Goal: Information Seeking & Learning: Understand process/instructions

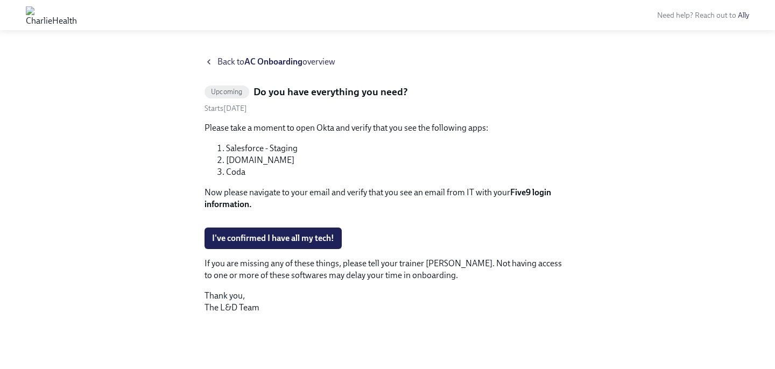
click at [207, 60] on icon at bounding box center [209, 62] width 9 height 9
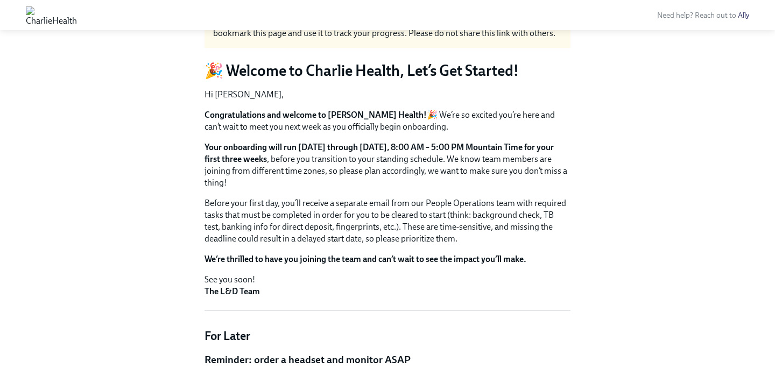
scroll to position [57, 0]
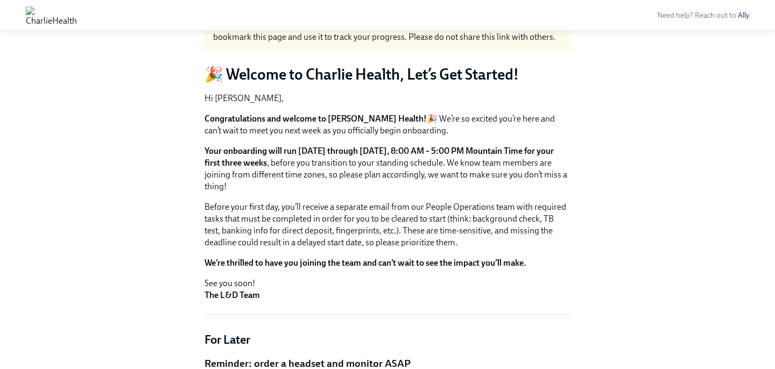
click at [414, 167] on p "Your onboarding will run [DATE] through [DATE], 8:00 AM – 5:00 PM Mountain Time…" at bounding box center [388, 168] width 366 height 47
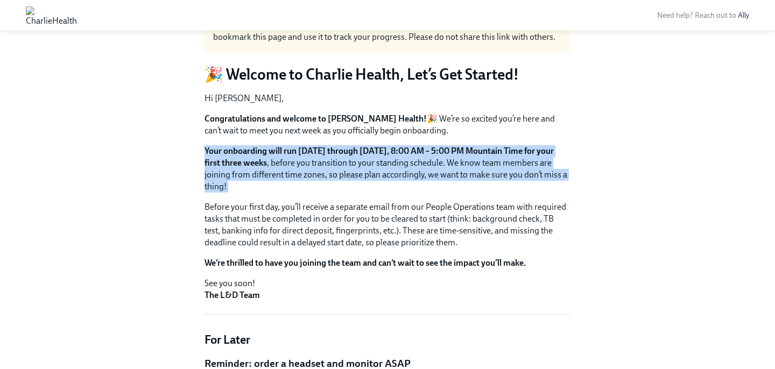
click at [414, 167] on p "Your onboarding will run [DATE] through [DATE], 8:00 AM – 5:00 PM Mountain Time…" at bounding box center [388, 168] width 366 height 47
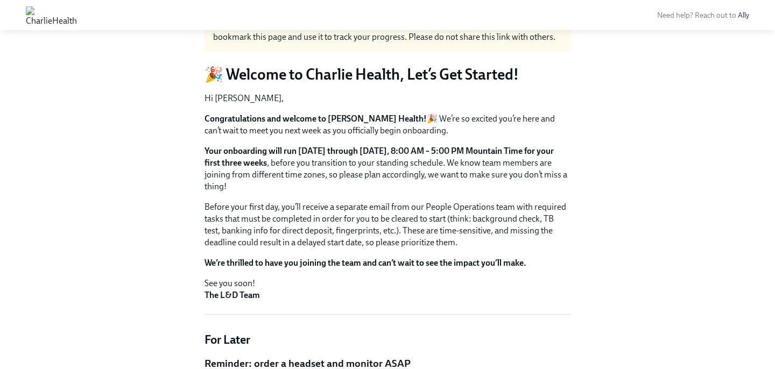
click at [407, 160] on p "Your onboarding will run [DATE] through [DATE], 8:00 AM – 5:00 PM Mountain Time…" at bounding box center [388, 168] width 366 height 47
drag, startPoint x: 390, startPoint y: 150, endPoint x: 504, endPoint y: 155, distance: 114.8
click at [504, 154] on strong "Your onboarding will run [DATE] through [DATE], 8:00 AM – 5:00 PM Mountain Time…" at bounding box center [379, 157] width 349 height 22
click at [504, 155] on strong "Your onboarding will run [DATE] through [DATE], 8:00 AM – 5:00 PM Mountain Time…" at bounding box center [379, 157] width 349 height 22
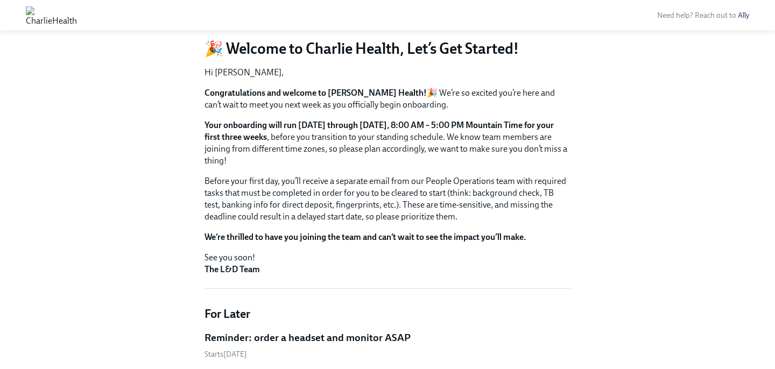
scroll to position [90, 0]
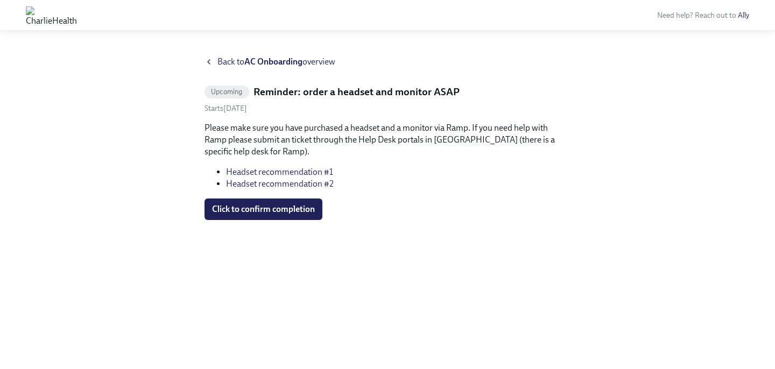
click at [209, 61] on icon at bounding box center [209, 62] width 9 height 9
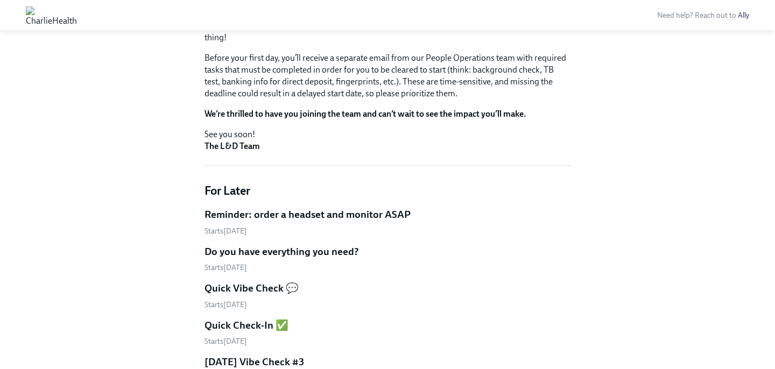
scroll to position [222, 0]
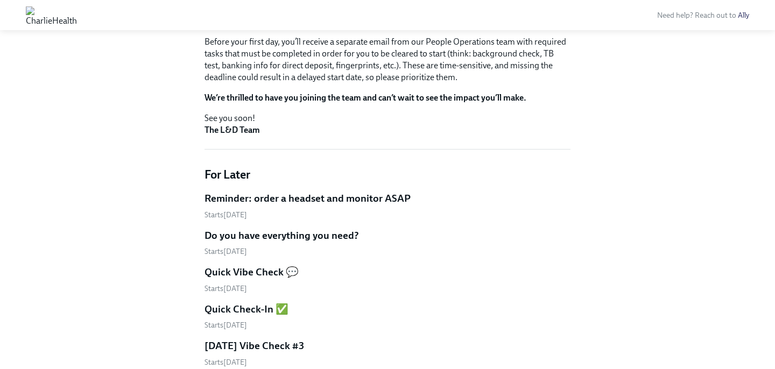
click at [305, 192] on h5 "Reminder: order a headset and monitor ASAP" at bounding box center [308, 199] width 206 height 14
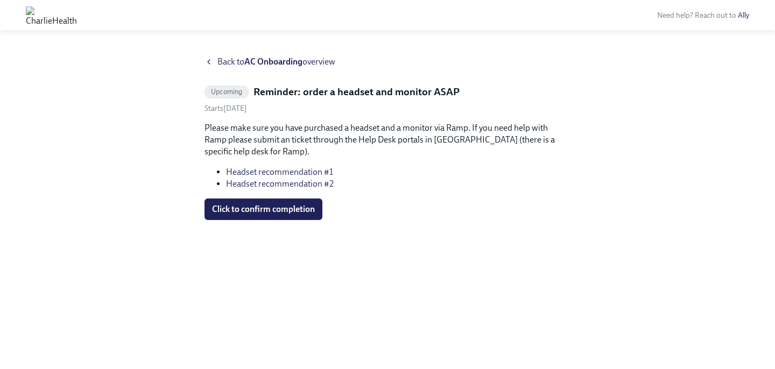
click at [208, 63] on icon at bounding box center [209, 62] width 9 height 9
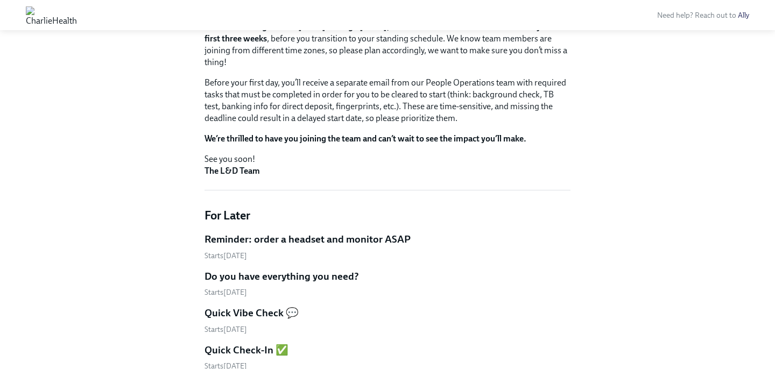
scroll to position [210, 0]
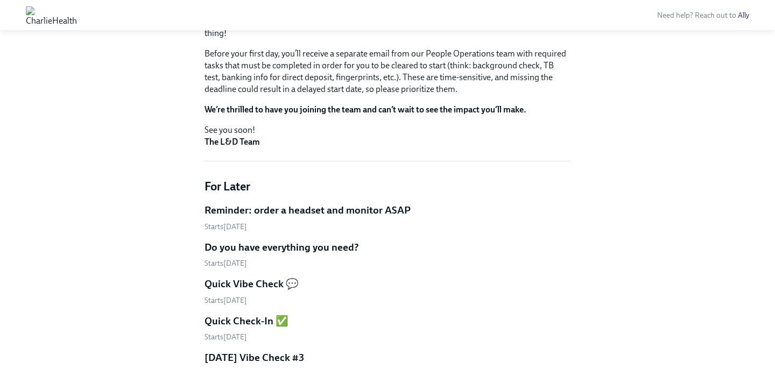
click at [259, 246] on h5 "Do you have everything you need?" at bounding box center [282, 248] width 154 height 14
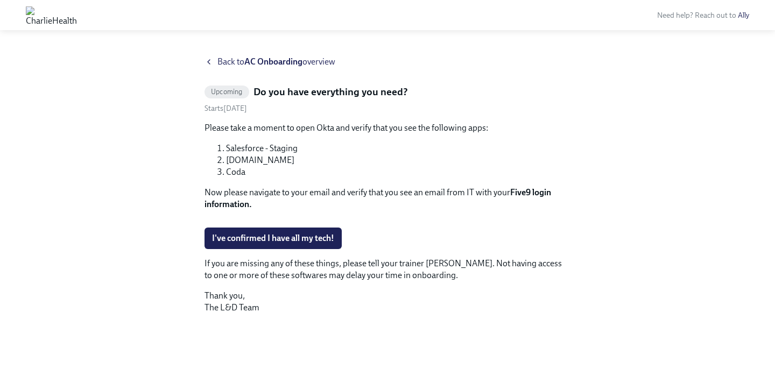
click at [207, 67] on div "Back to AC Onboarding overview" at bounding box center [388, 62] width 366 height 12
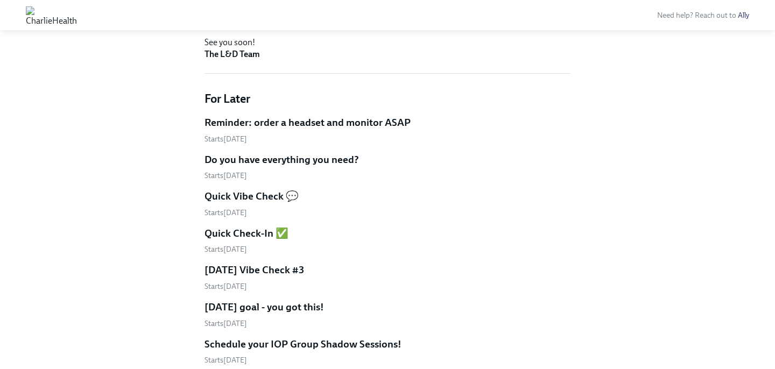
scroll to position [305, 0]
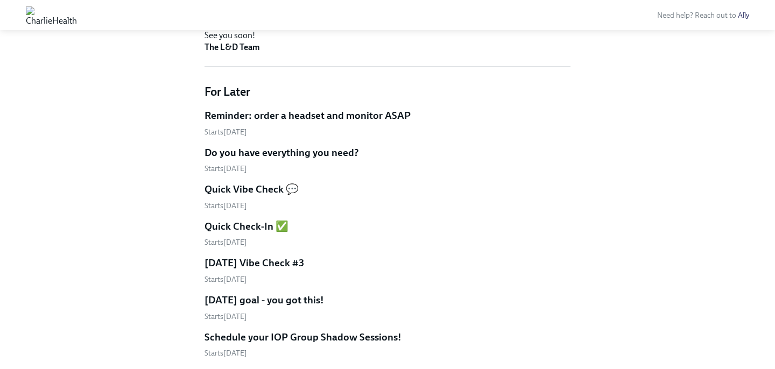
click at [263, 185] on h5 "Quick Vibe Check 💬" at bounding box center [252, 189] width 94 height 14
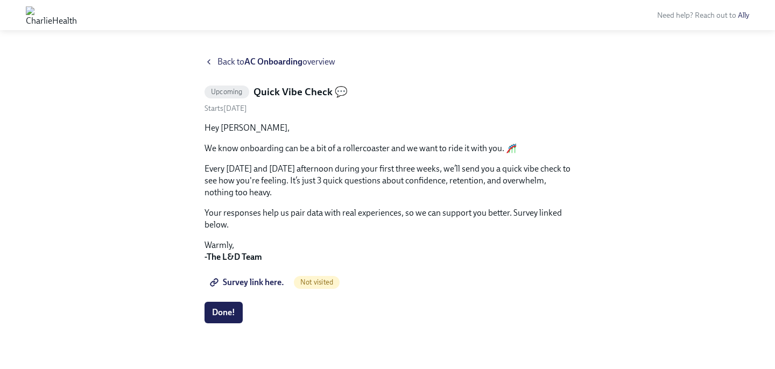
click at [205, 61] on icon at bounding box center [209, 62] width 9 height 9
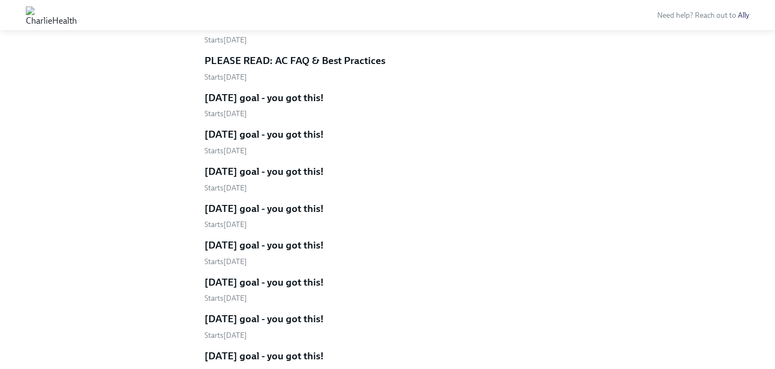
scroll to position [1749, 0]
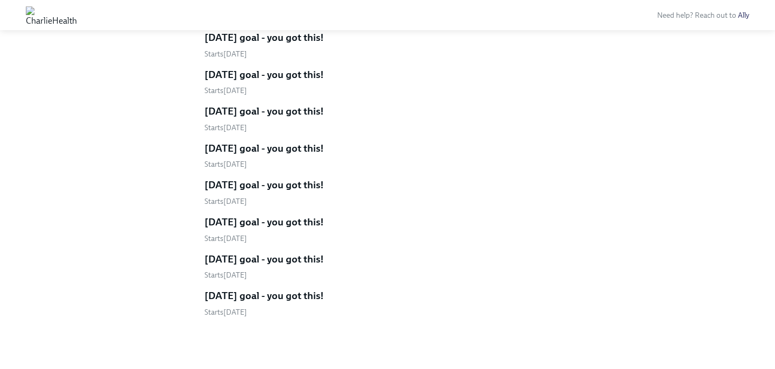
click at [298, 292] on h5 "[DATE] goal - you got this!" at bounding box center [264, 296] width 119 height 14
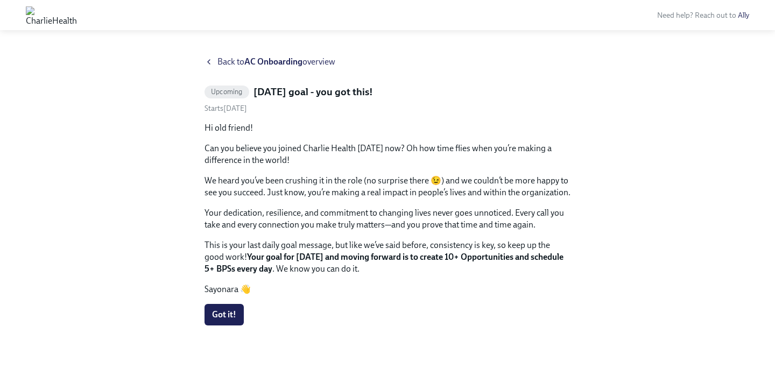
scroll to position [8, 0]
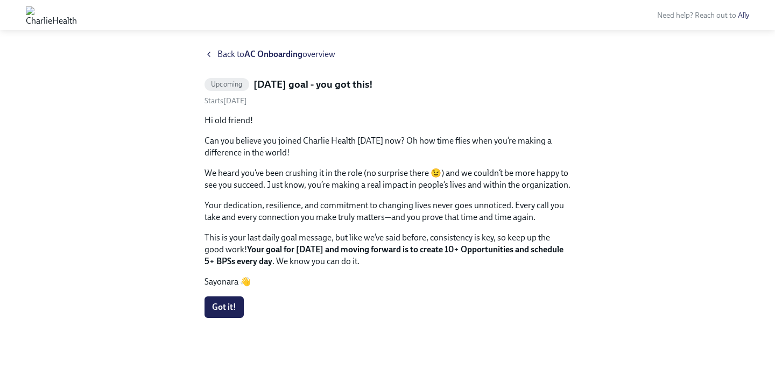
click at [386, 251] on strong "Your goal for today and moving forward is to create 10+ Opportunities and sched…" at bounding box center [384, 255] width 359 height 22
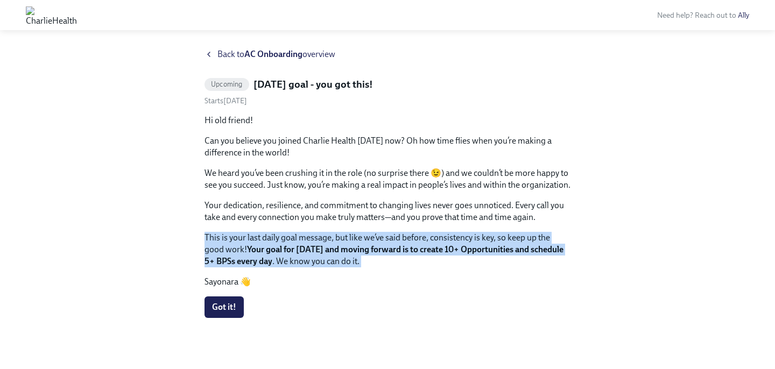
click at [386, 251] on strong "Your goal for today and moving forward is to create 10+ Opportunities and sched…" at bounding box center [384, 255] width 359 height 22
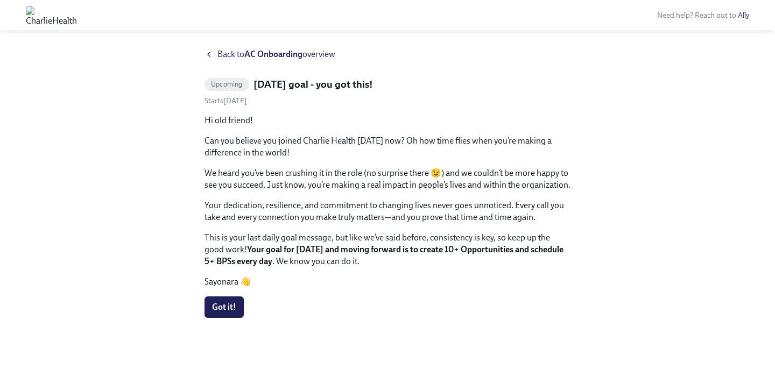
click at [364, 251] on strong "Your goal for today and moving forward is to create 10+ Opportunities and sched…" at bounding box center [384, 255] width 359 height 22
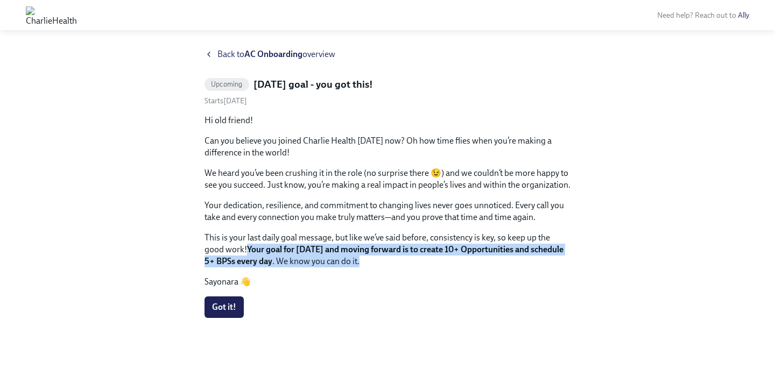
drag, startPoint x: 362, startPoint y: 259, endPoint x: 229, endPoint y: 248, distance: 133.4
click at [229, 248] on p "This is your last daily goal message, but like we’ve said before, consistency i…" at bounding box center [388, 250] width 366 height 36
click at [229, 248] on strong "Your goal for today and moving forward is to create 10+ Opportunities and sched…" at bounding box center [384, 255] width 359 height 22
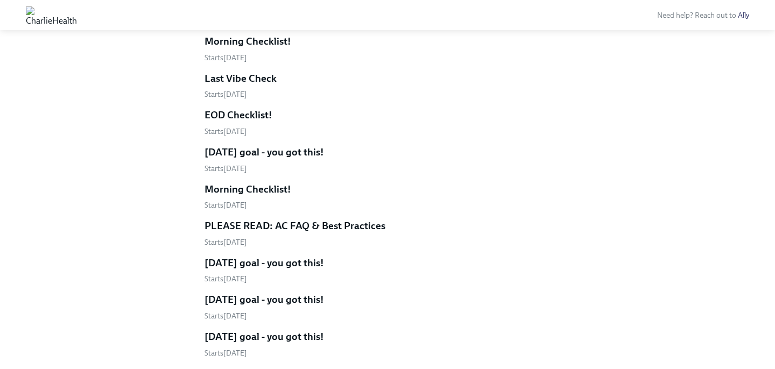
scroll to position [1223, 0]
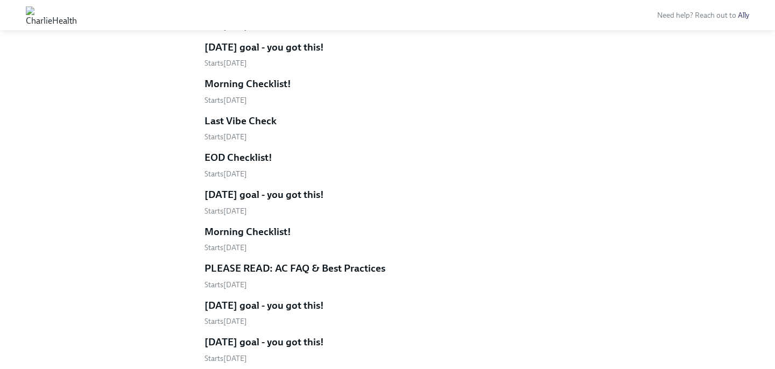
click at [277, 228] on h5 "Morning Checklist!" at bounding box center [248, 232] width 87 height 14
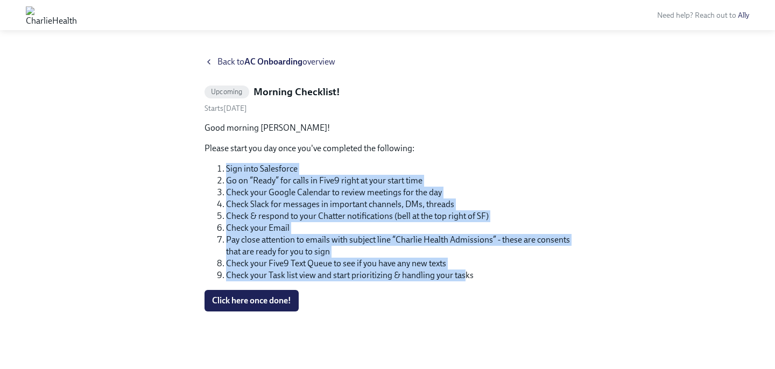
drag, startPoint x: 219, startPoint y: 165, endPoint x: 467, endPoint y: 277, distance: 272.0
click at [467, 277] on ol "Sign into Salesforce Go on “Ready” for calls in Five9 right at your start time …" at bounding box center [388, 222] width 366 height 118
click at [467, 277] on li "Check your Task list view and start prioritizing & handling your tasks" at bounding box center [398, 276] width 344 height 12
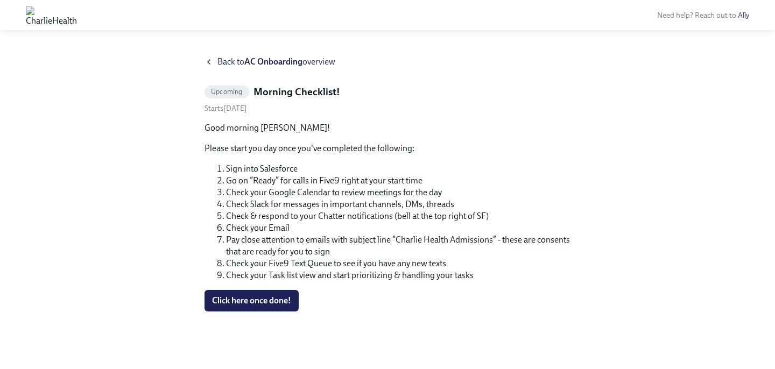
click at [356, 214] on li "Check & respond to your Chatter notifications (bell at the top right of SF)" at bounding box center [398, 216] width 344 height 12
click at [343, 214] on li "Check & respond to your Chatter notifications (bell at the top right of SF)" at bounding box center [398, 216] width 344 height 12
click at [349, 234] on li "Pay close attention to emails with subject line “Charlie Health Admissions” - t…" at bounding box center [398, 246] width 344 height 24
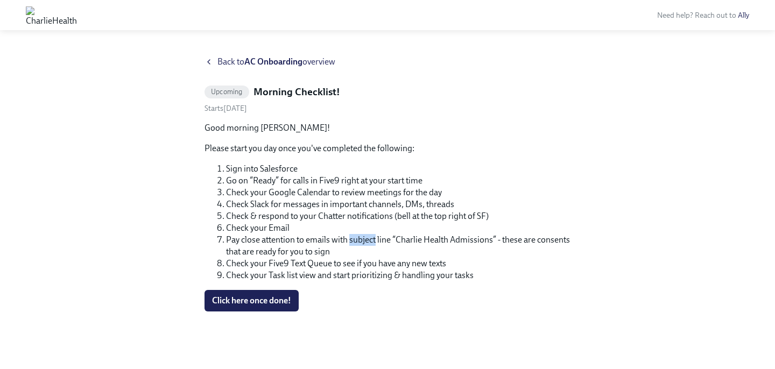
click at [349, 234] on li "Pay close attention to emails with subject line “Charlie Health Admissions” - t…" at bounding box center [398, 246] width 344 height 24
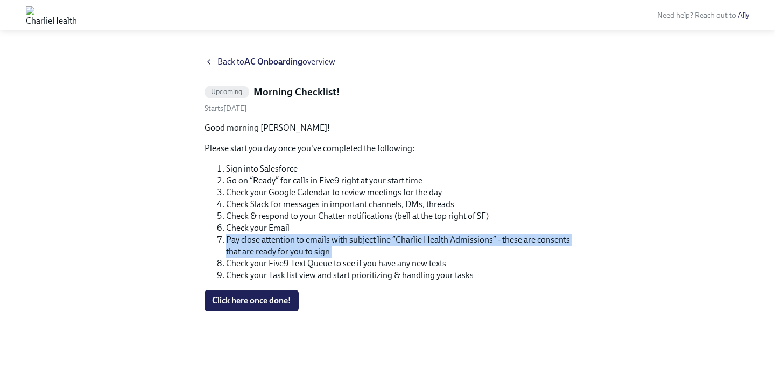
click at [349, 234] on li "Pay close attention to emails with subject line “Charlie Health Admissions” - t…" at bounding box center [398, 246] width 344 height 24
click at [353, 242] on li "Pay close attention to emails with subject line “Charlie Health Admissions” - t…" at bounding box center [398, 246] width 344 height 24
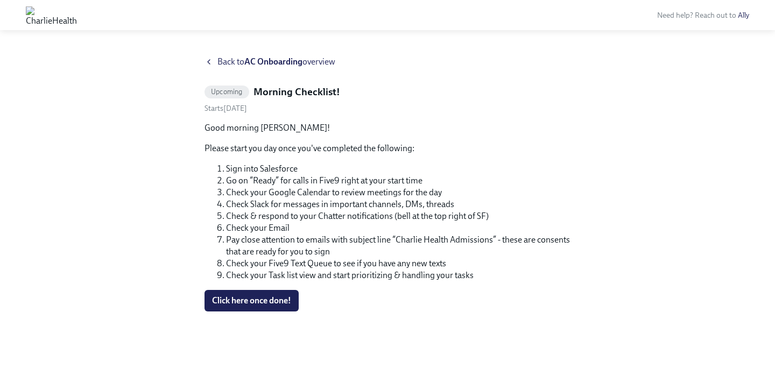
click at [413, 263] on li "Check your Five9 Text Queue to see if you have any new texts" at bounding box center [398, 264] width 344 height 12
click at [416, 272] on li "Check your Task list view and start prioritizing & handling your tasks" at bounding box center [398, 276] width 344 height 12
click at [205, 50] on div "Back to AC Onboarding overview Upcoming Morning Checklist! Starts October 24th …" at bounding box center [387, 206] width 775 height 326
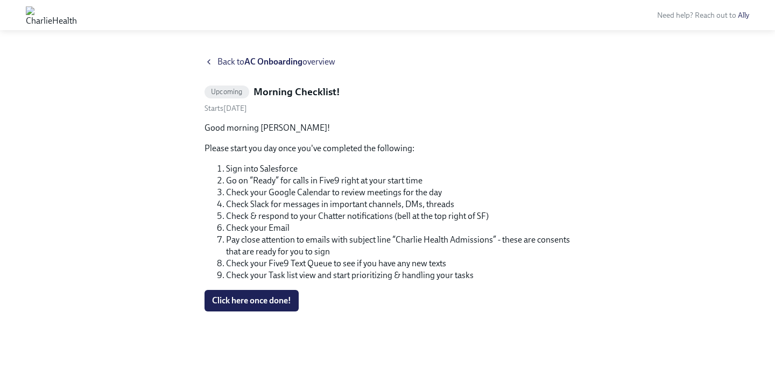
click at [205, 61] on icon at bounding box center [209, 62] width 9 height 9
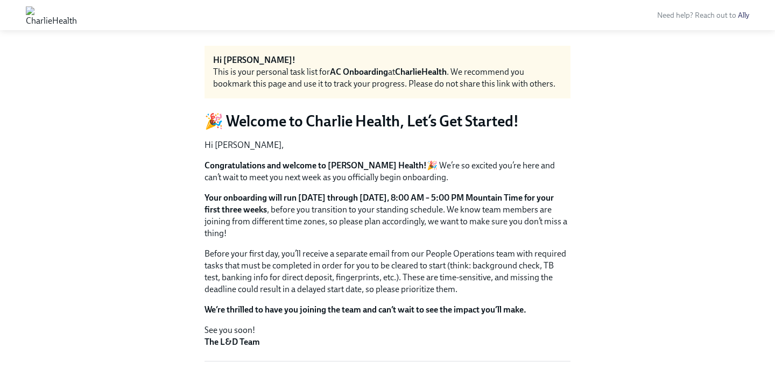
scroll to position [11, 0]
click at [278, 161] on strong "Congratulations and welcome to [PERSON_NAME] Health!" at bounding box center [316, 165] width 222 height 10
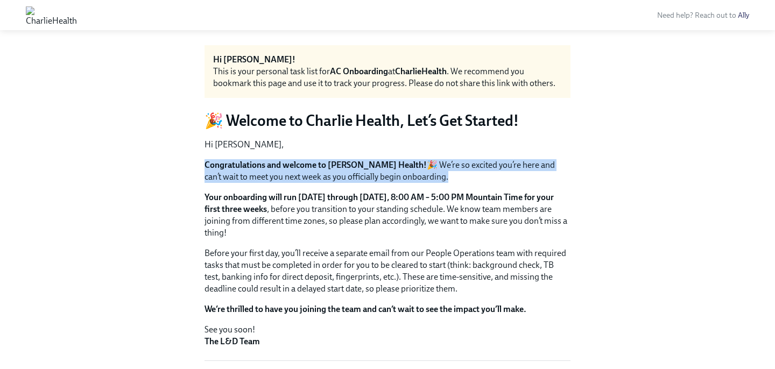
click at [278, 161] on strong "Congratulations and welcome to [PERSON_NAME] Health!" at bounding box center [316, 165] width 222 height 10
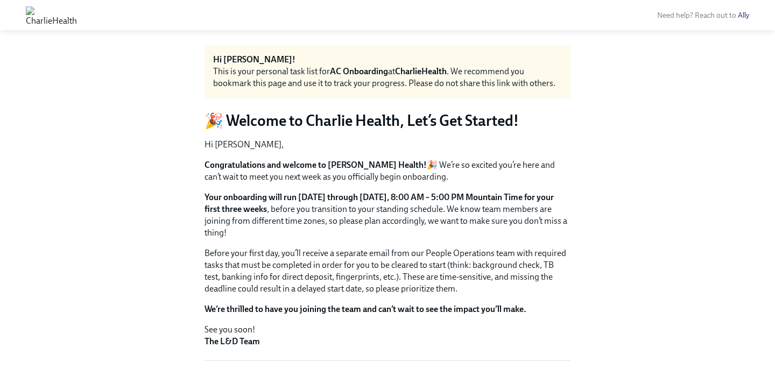
click at [304, 114] on h3 "🎉 Welcome to Charlie Health, Let’s Get Started!" at bounding box center [388, 120] width 366 height 19
click at [318, 90] on div "Hi Jack! This is your personal task list for AC Onboarding at CharlieHealth . W…" at bounding box center [388, 71] width 366 height 53
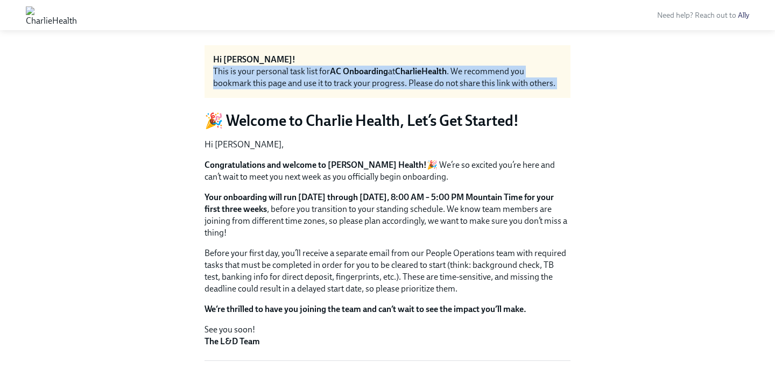
click at [318, 90] on div "Hi Jack! This is your personal task list for AC Onboarding at CharlieHealth . W…" at bounding box center [388, 71] width 366 height 53
click at [301, 80] on div "This is your personal task list for AC Onboarding at CharlieHealth . We recomme…" at bounding box center [387, 78] width 349 height 24
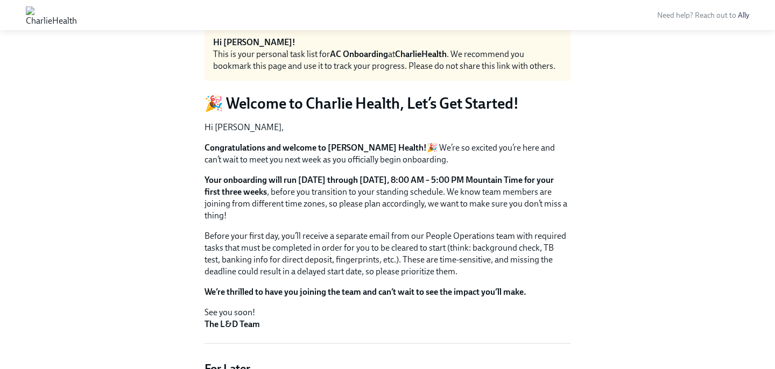
scroll to position [0, 0]
